Goal: Information Seeking & Learning: Learn about a topic

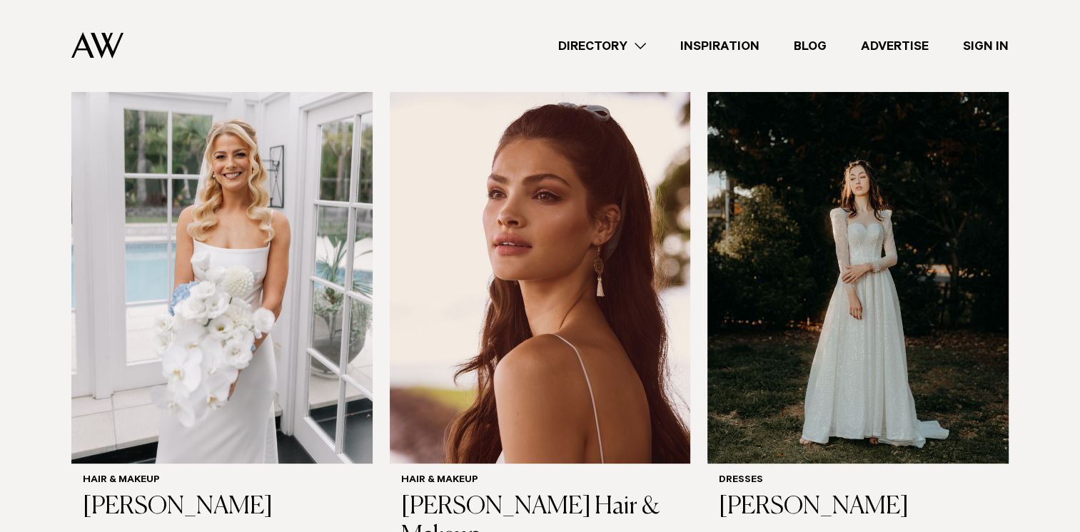
scroll to position [482, 0]
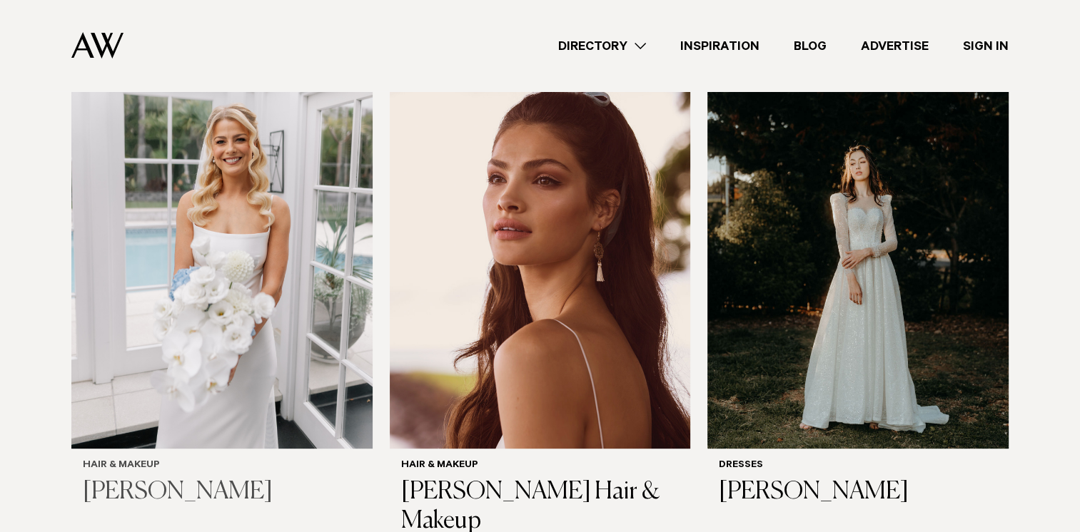
click at [265, 343] on img at bounding box center [221, 247] width 301 height 404
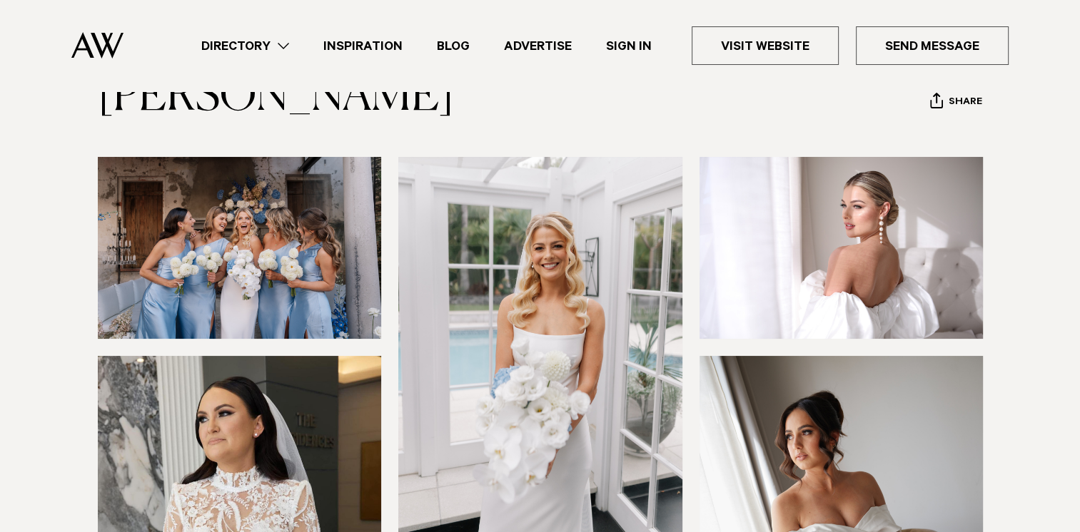
scroll to position [93, 0]
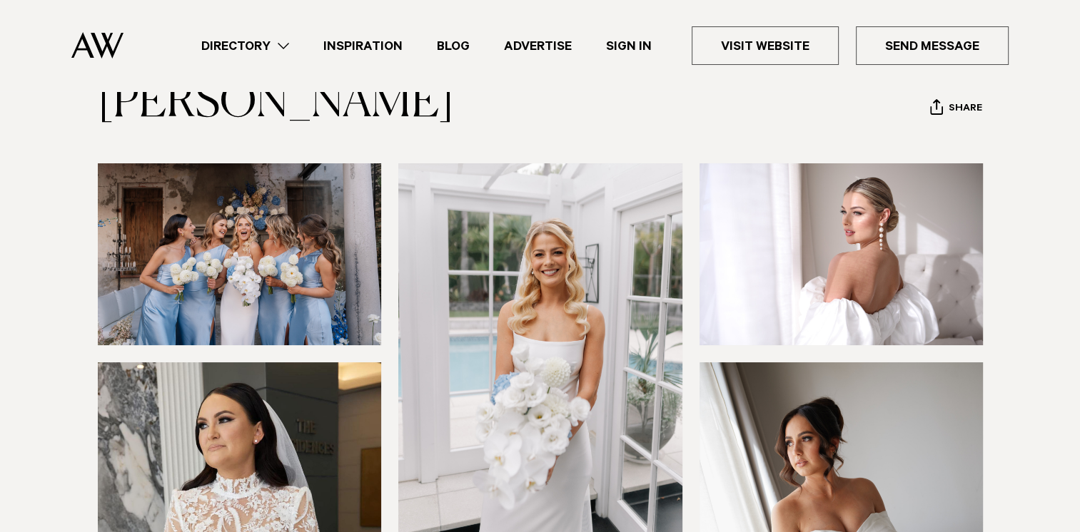
click at [301, 221] on img at bounding box center [240, 254] width 284 height 182
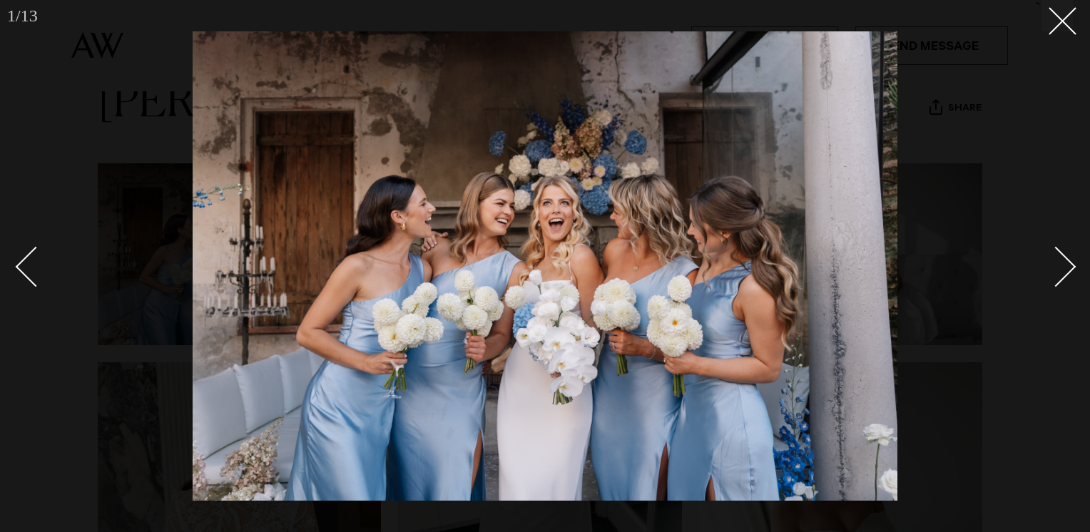
click at [1053, 261] on div "Next slide" at bounding box center [1056, 267] width 41 height 41
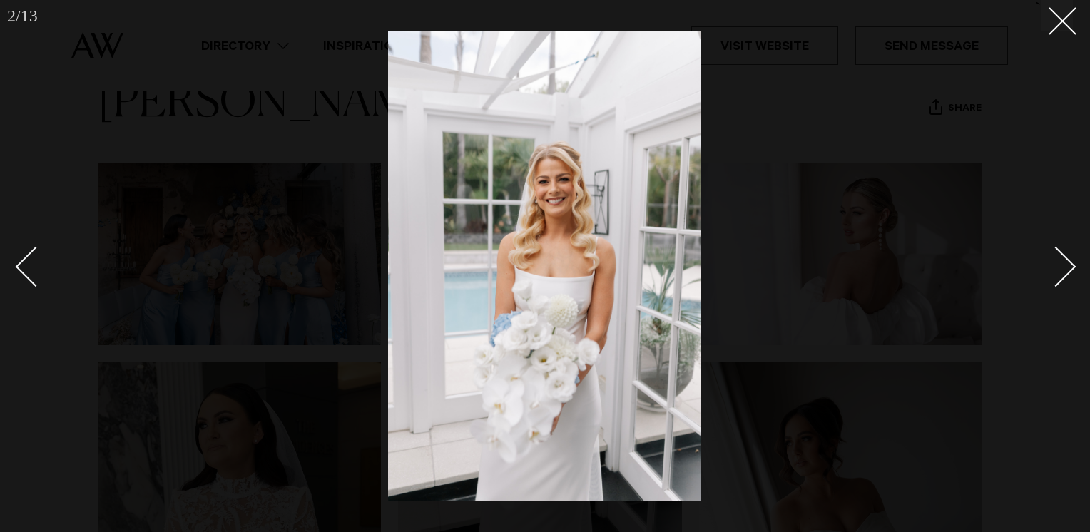
click at [1053, 261] on div "Next slide" at bounding box center [1056, 267] width 41 height 41
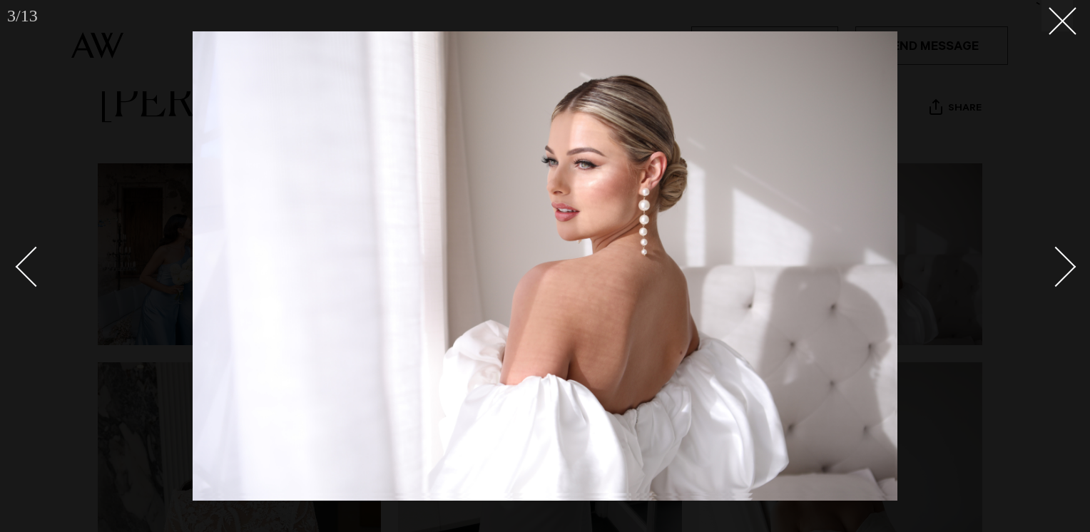
click at [1053, 261] on div "Next slide" at bounding box center [1056, 267] width 41 height 41
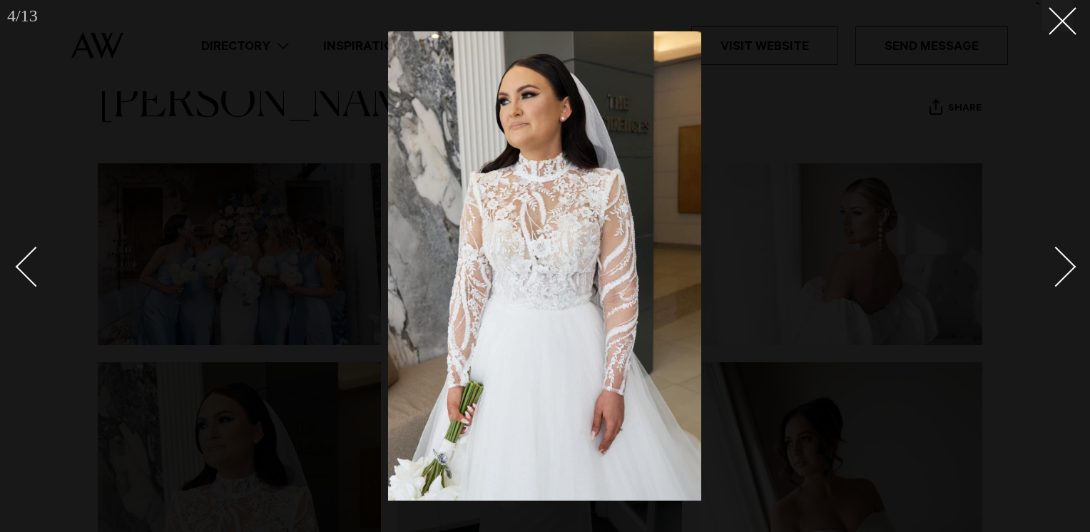
click at [1053, 261] on div "Next slide" at bounding box center [1056, 267] width 41 height 41
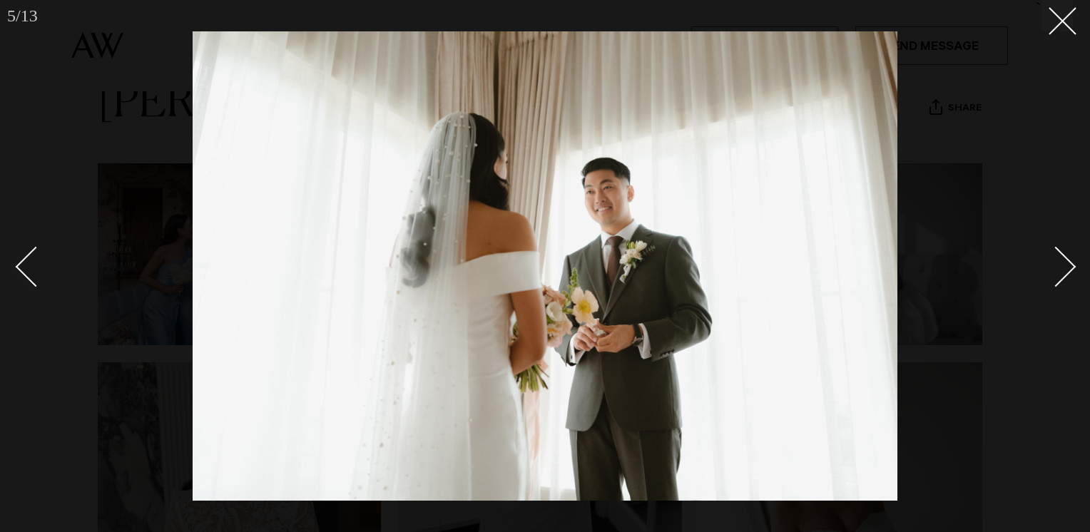
click at [1053, 261] on div "Next slide" at bounding box center [1056, 267] width 41 height 41
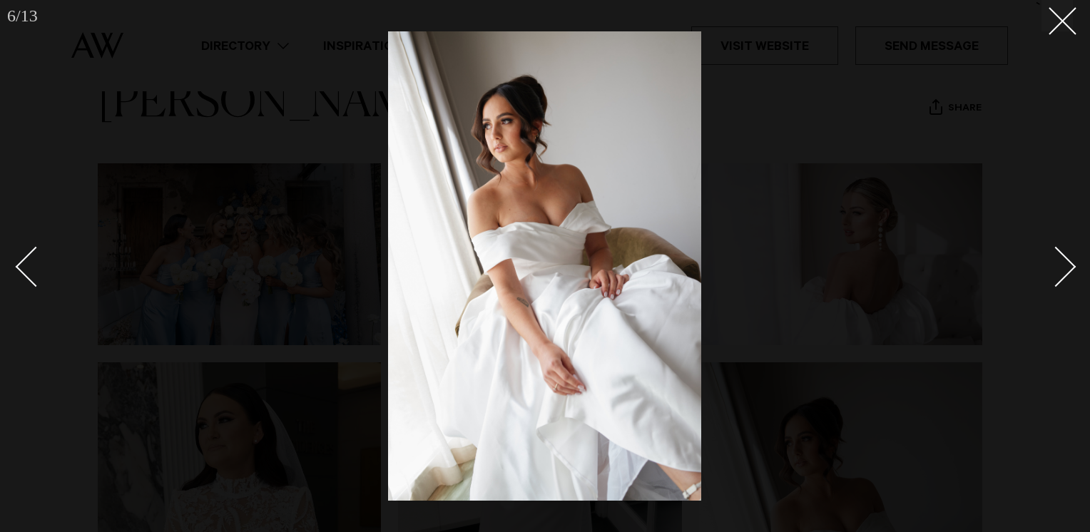
click at [1053, 261] on div "Next slide" at bounding box center [1056, 267] width 41 height 41
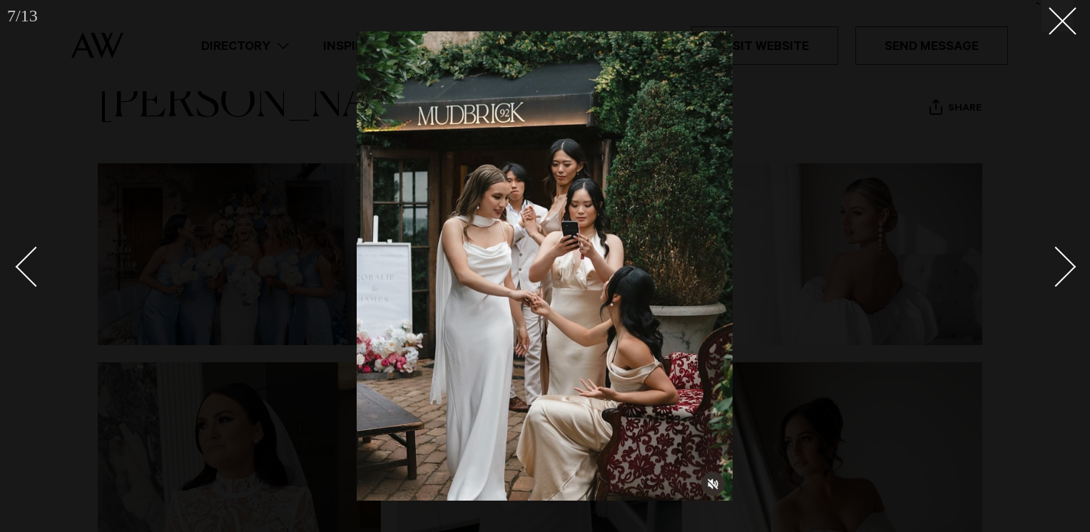
click at [1053, 261] on div "Next slide" at bounding box center [1056, 267] width 41 height 41
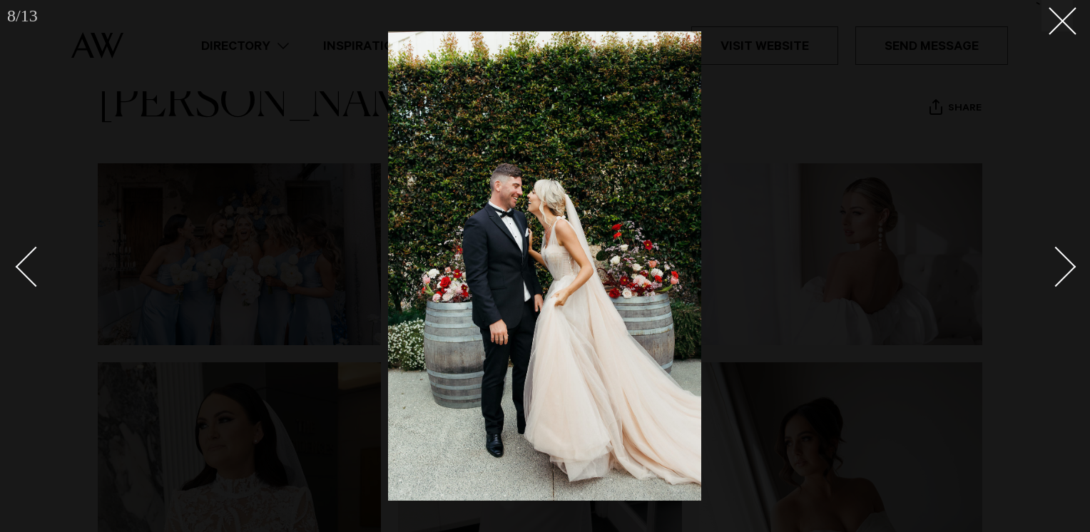
click at [1053, 261] on div "Next slide" at bounding box center [1056, 267] width 41 height 41
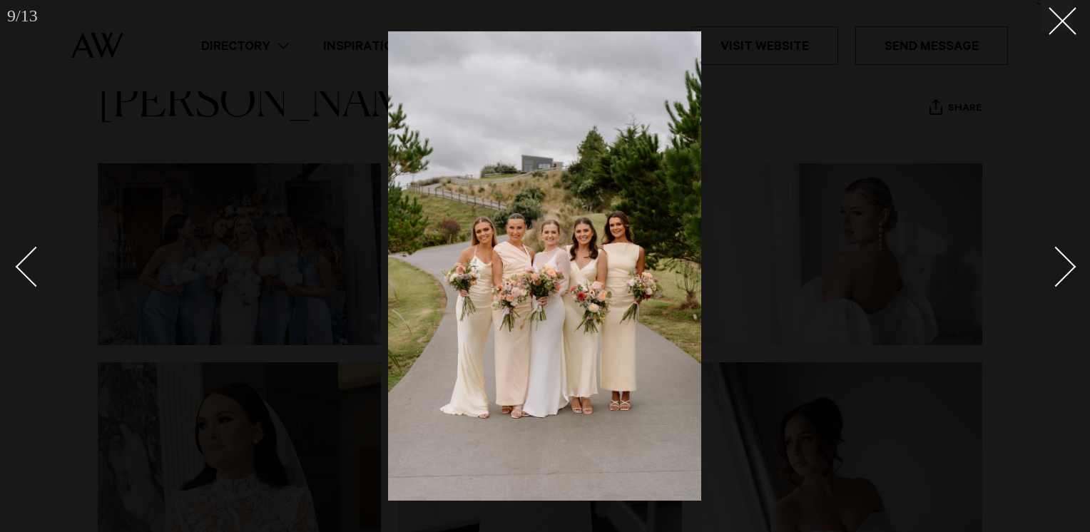
click at [1053, 261] on div "Next slide" at bounding box center [1056, 267] width 41 height 41
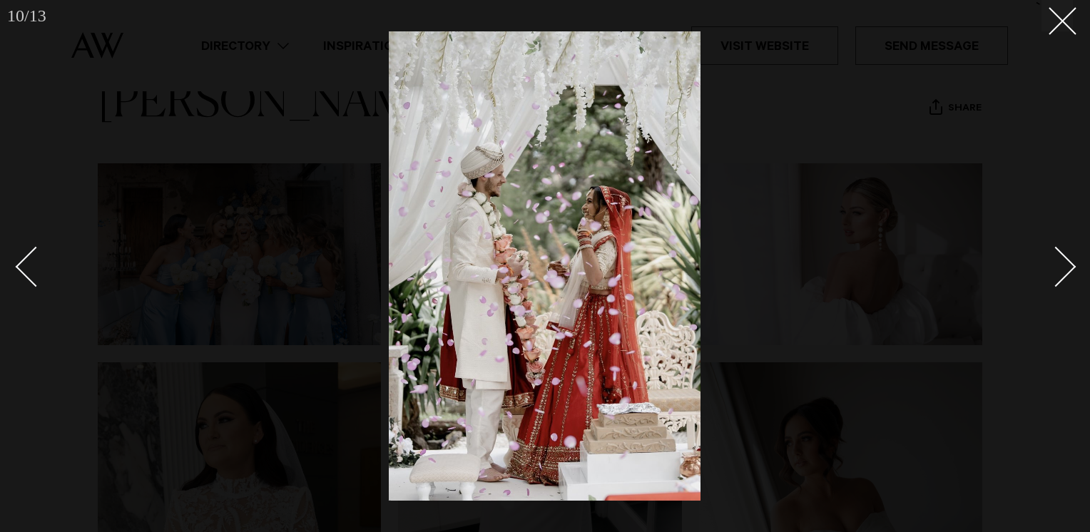
click at [1053, 261] on div "Next slide" at bounding box center [1056, 267] width 41 height 41
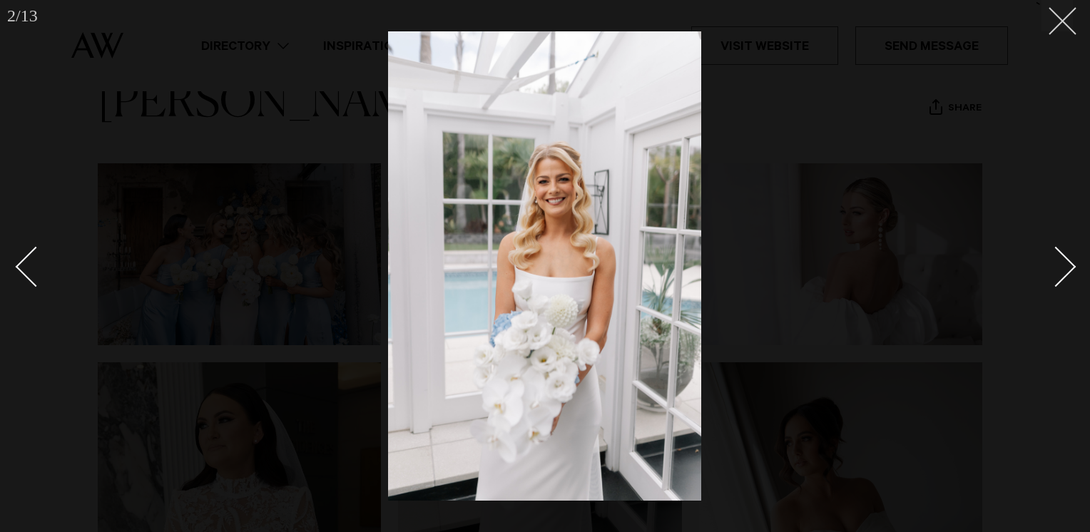
click at [1060, 18] on line at bounding box center [1063, 21] width 26 height 26
